Goal: Transaction & Acquisition: Download file/media

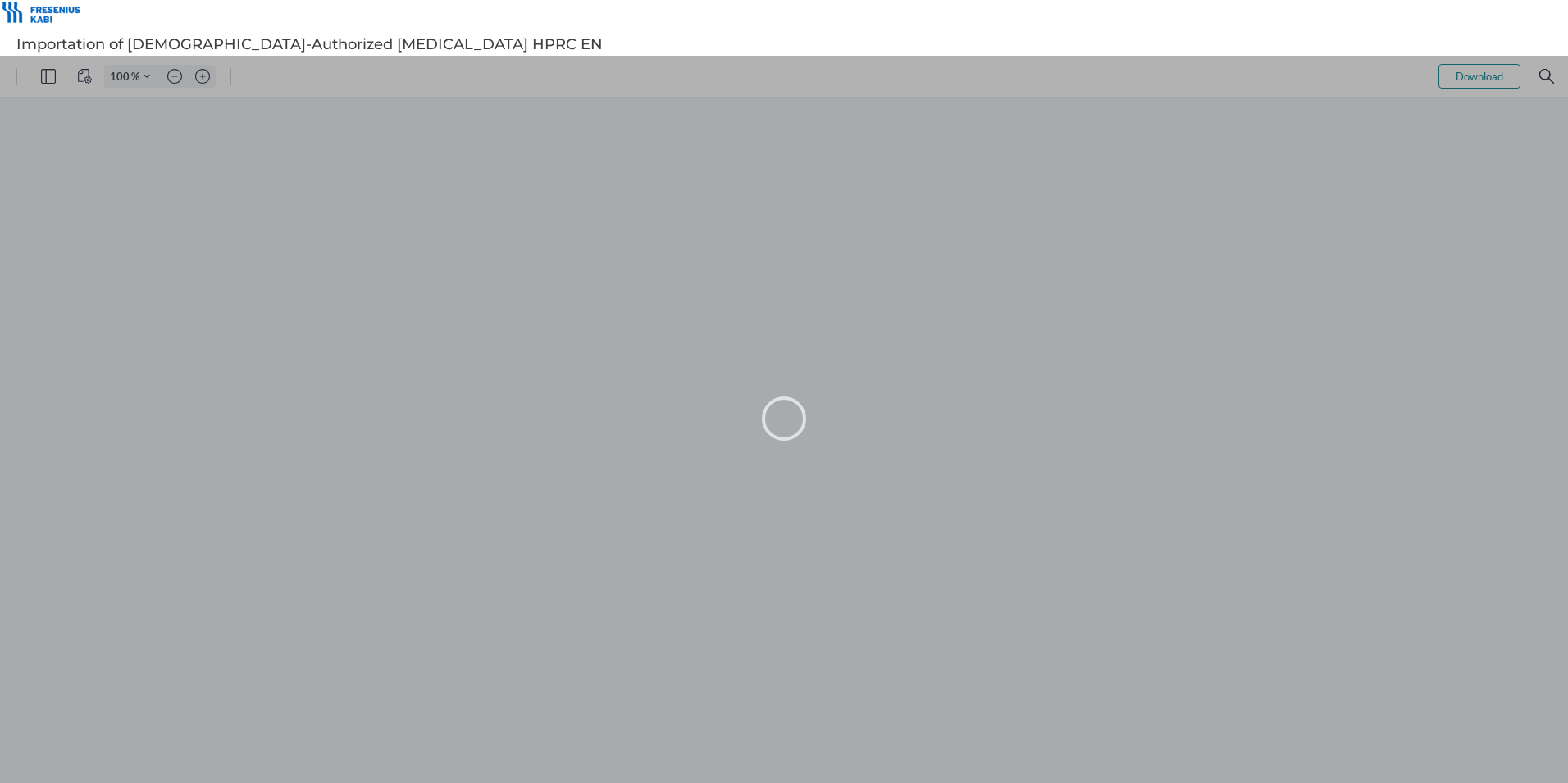
type input "105"
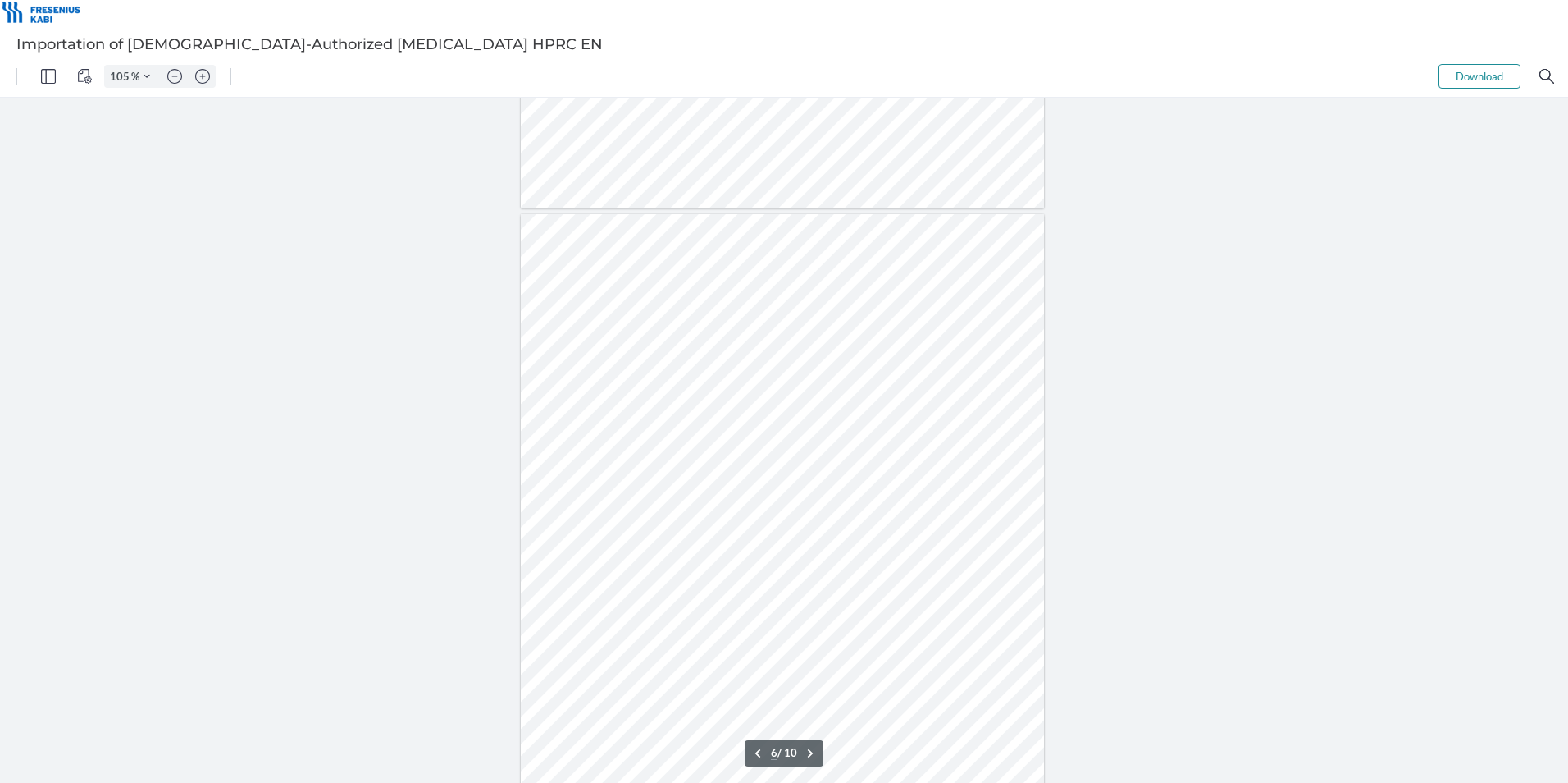
scroll to position [3611, 0]
type input "7"
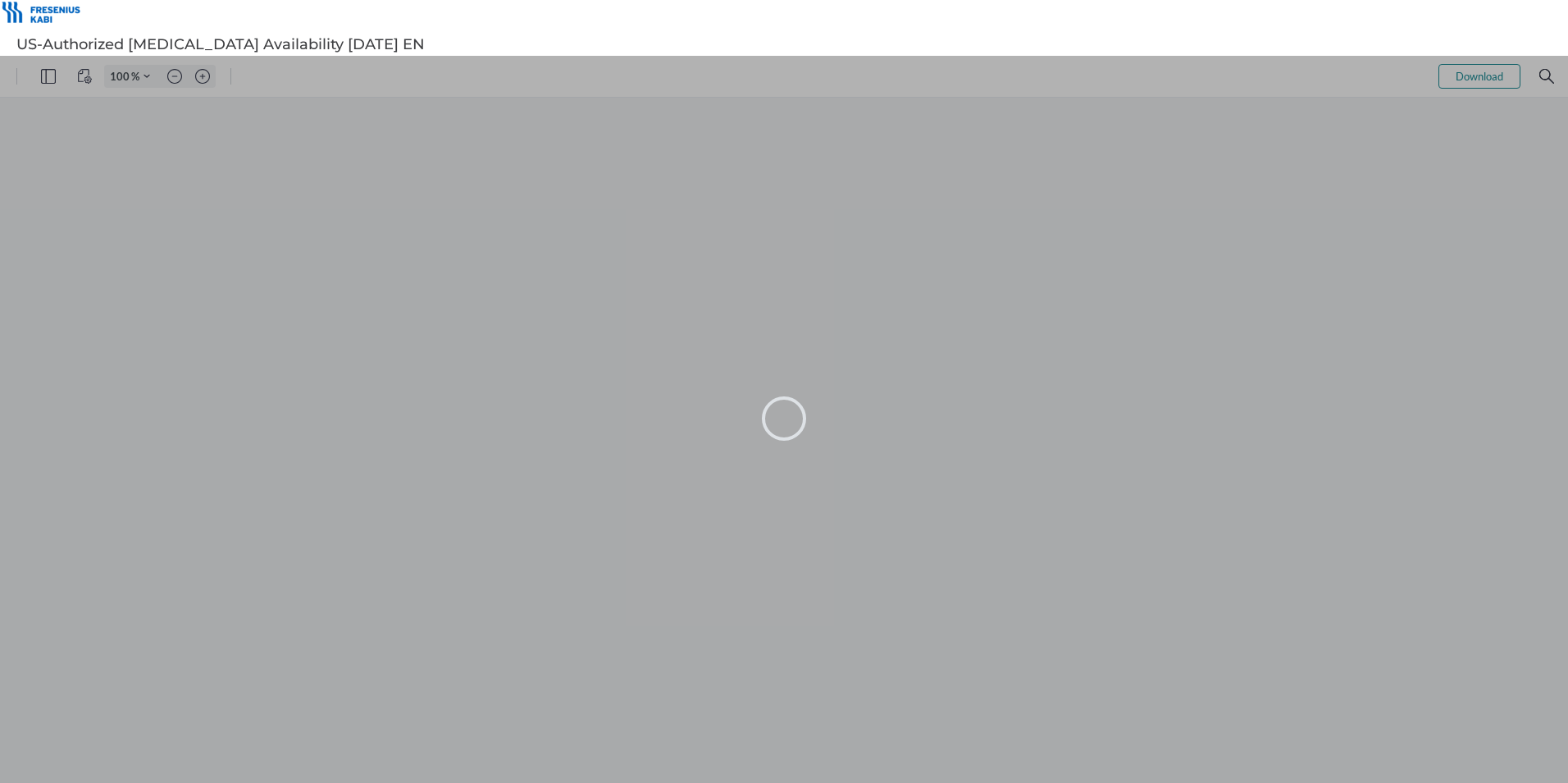
type input "105"
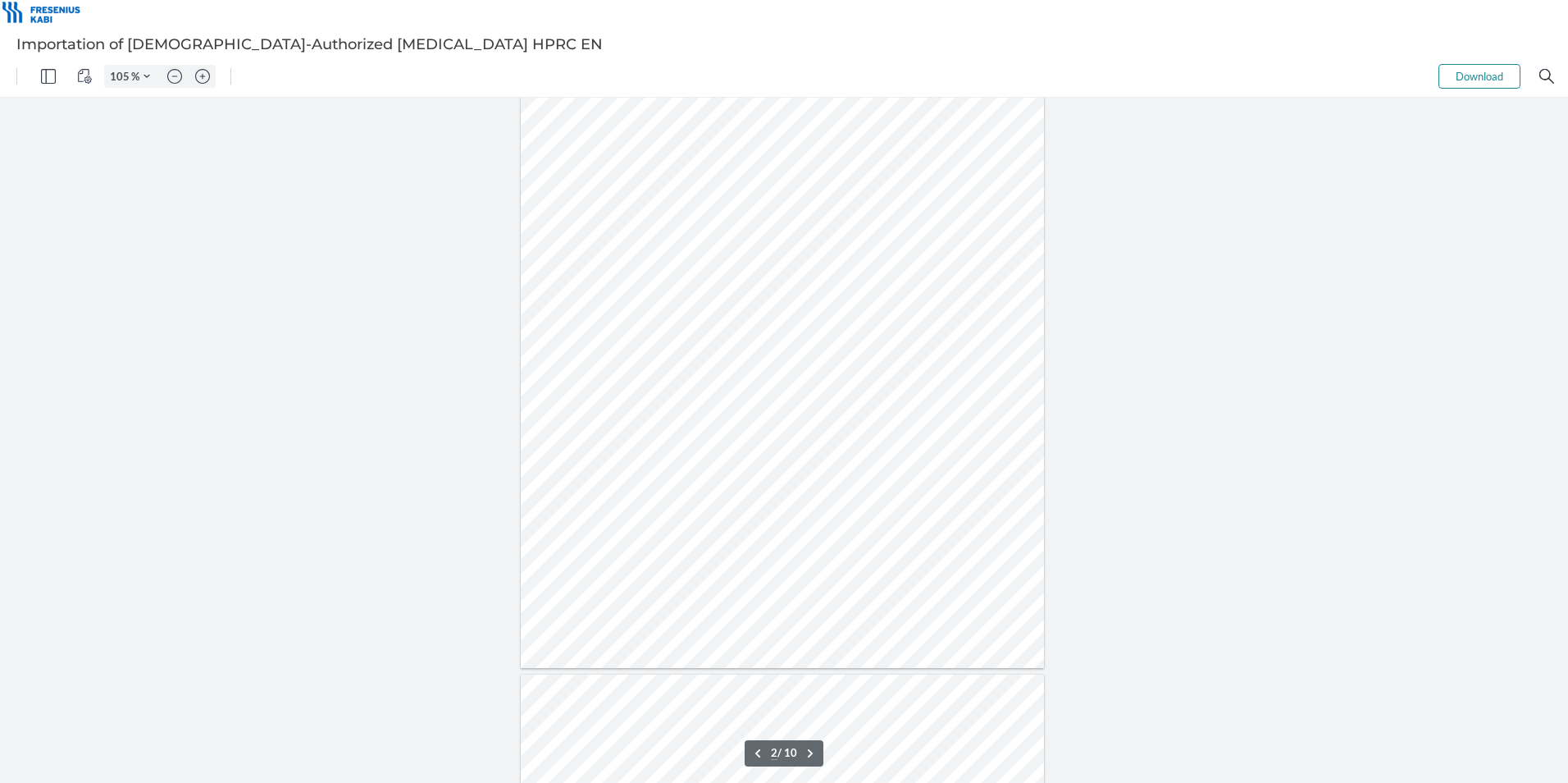
scroll to position [492, 0]
type input "6"
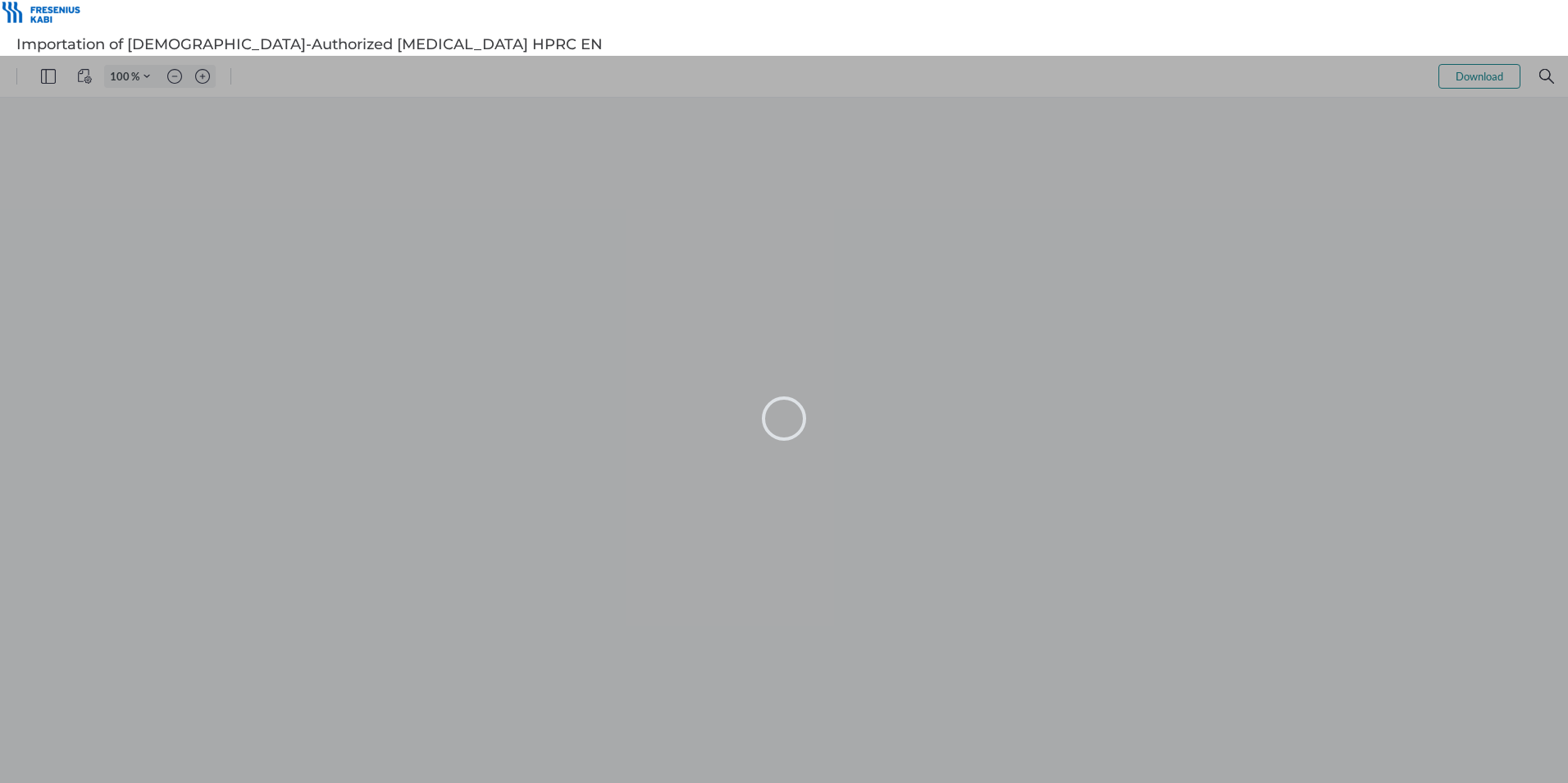
type input "105"
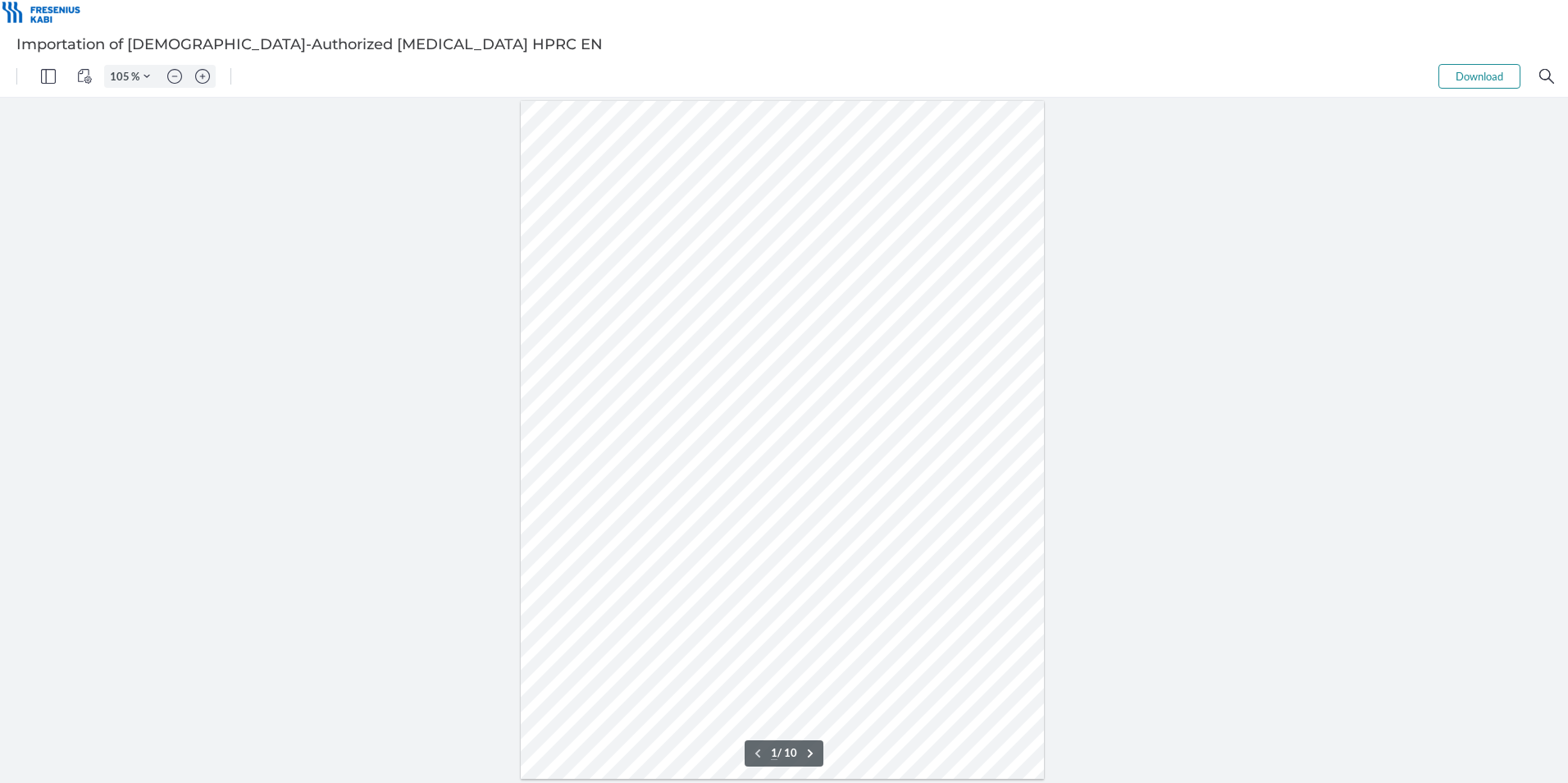
click at [1467, 71] on button "Download" at bounding box center [1479, 76] width 82 height 25
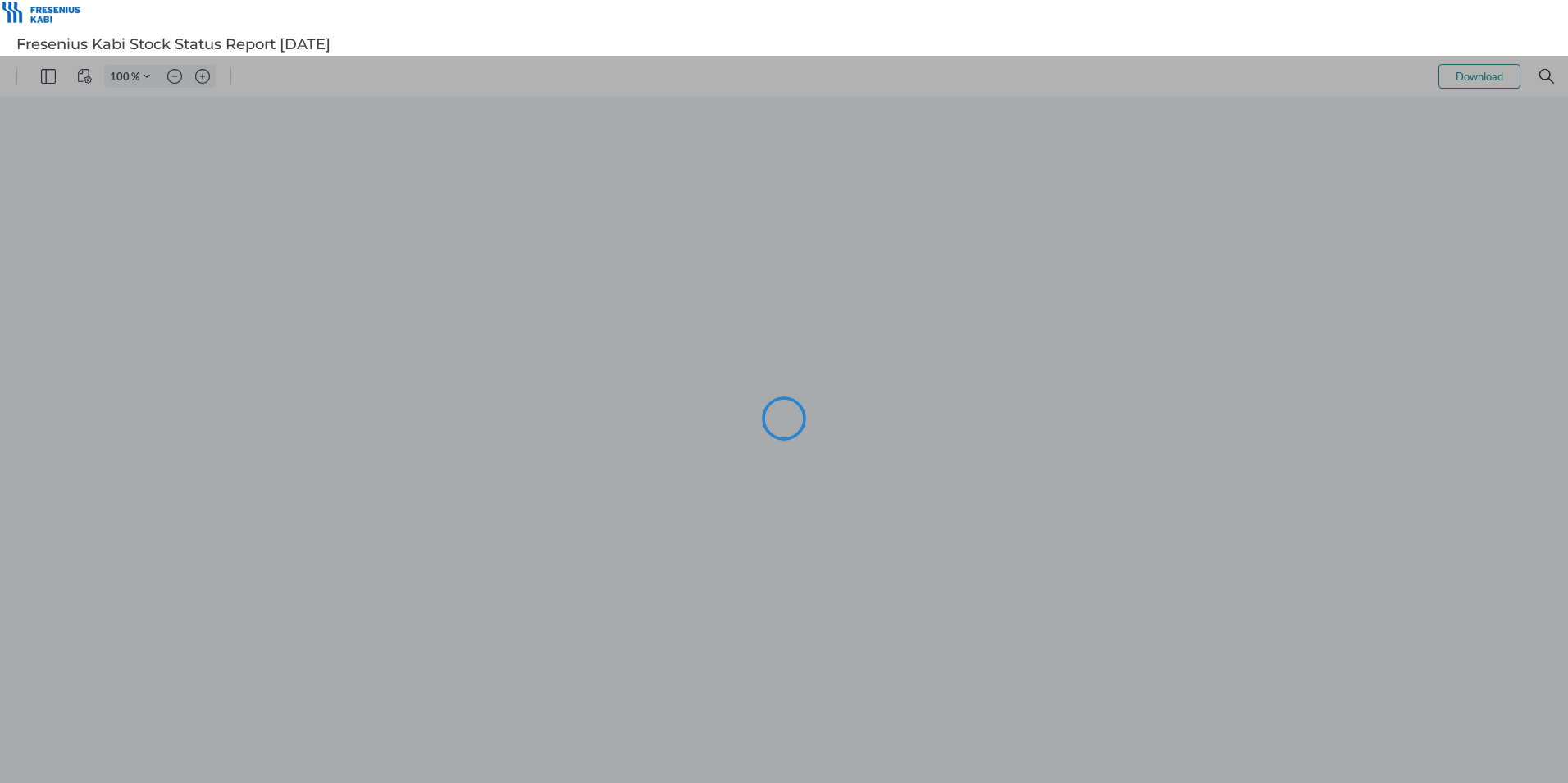
type input "92"
type input "105"
